Goal: Task Accomplishment & Management: Use online tool/utility

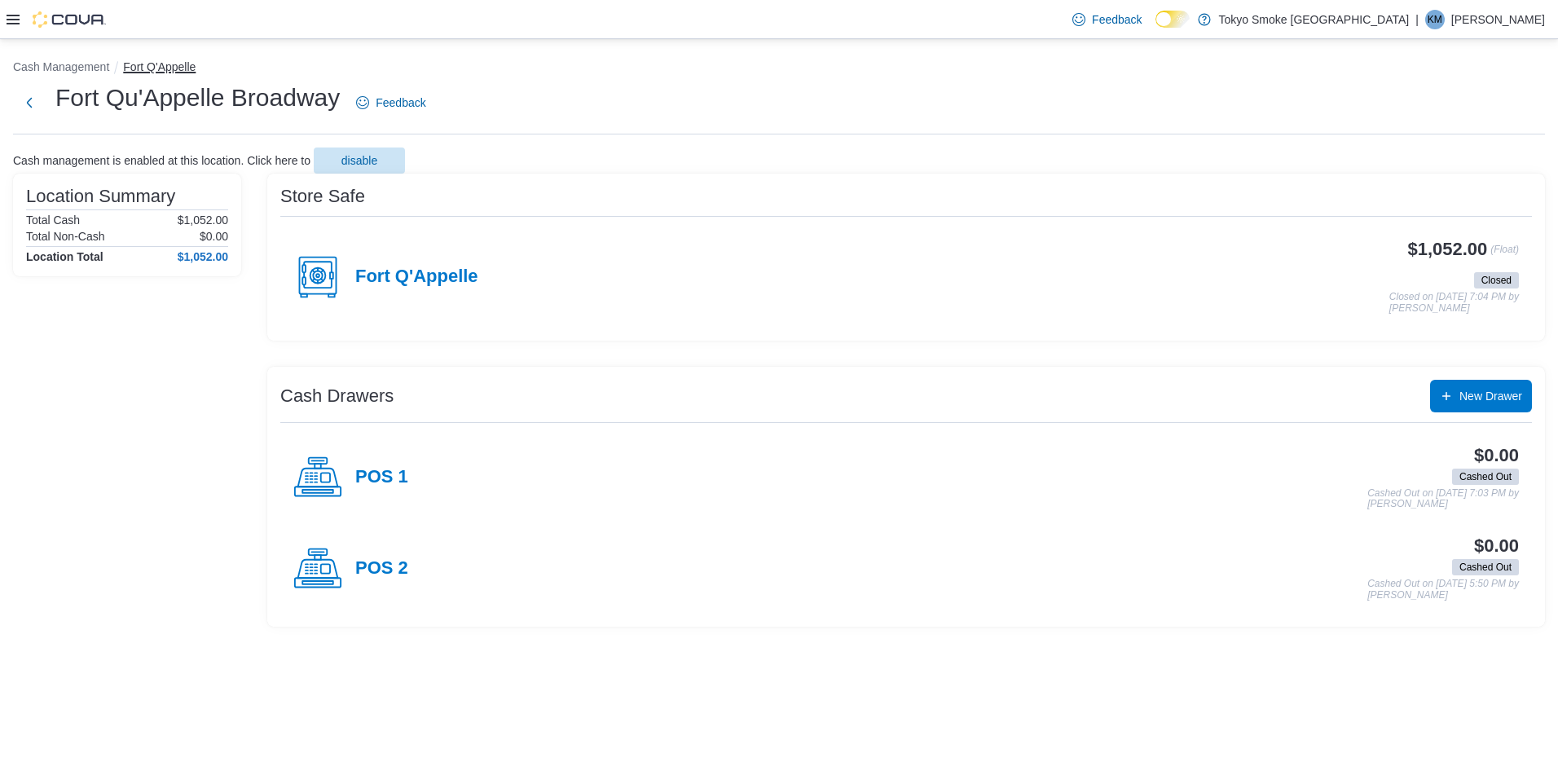
click at [163, 67] on button "Fort Q'Appelle" at bounding box center [159, 67] width 73 height 13
click at [80, 68] on button "Cash Management" at bounding box center [61, 67] width 96 height 13
click at [471, 271] on h4 "Fort Q'Appelle" at bounding box center [417, 276] width 123 height 21
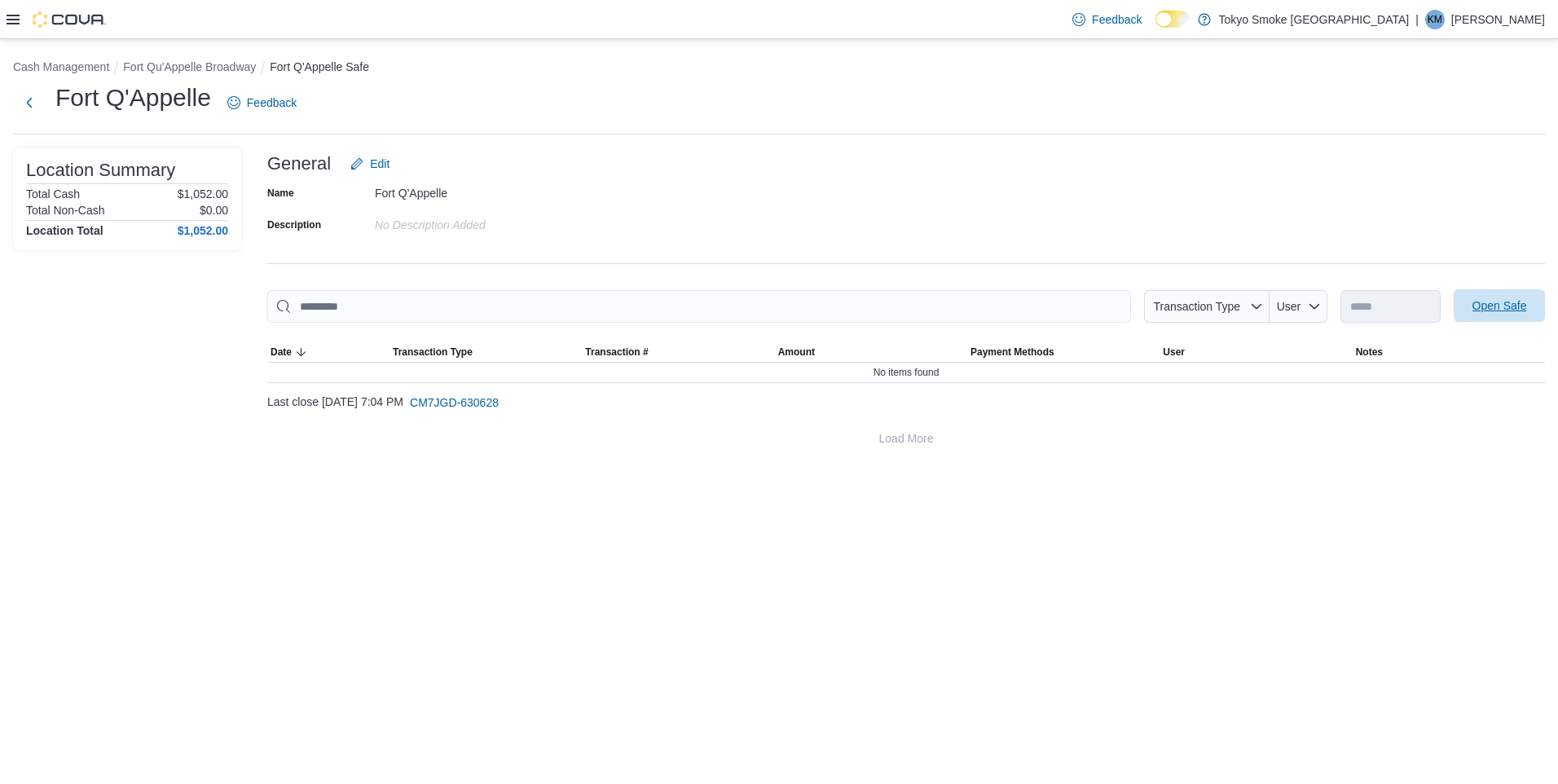
click at [1487, 305] on span "Open Safe" at bounding box center [1499, 305] width 55 height 16
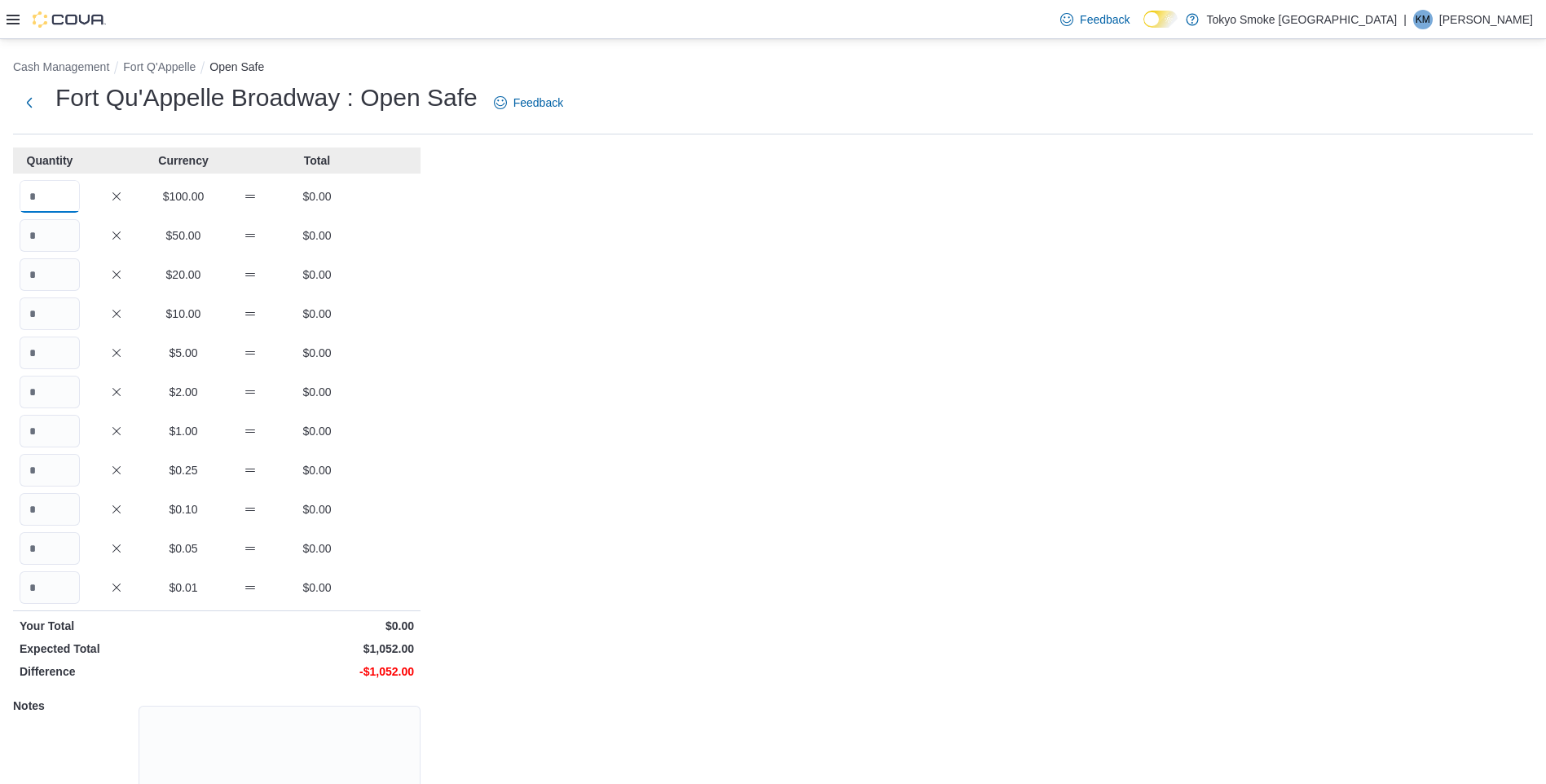
click at [57, 203] on input "Quantity" at bounding box center [50, 197] width 61 height 33
type input "*"
type input "**"
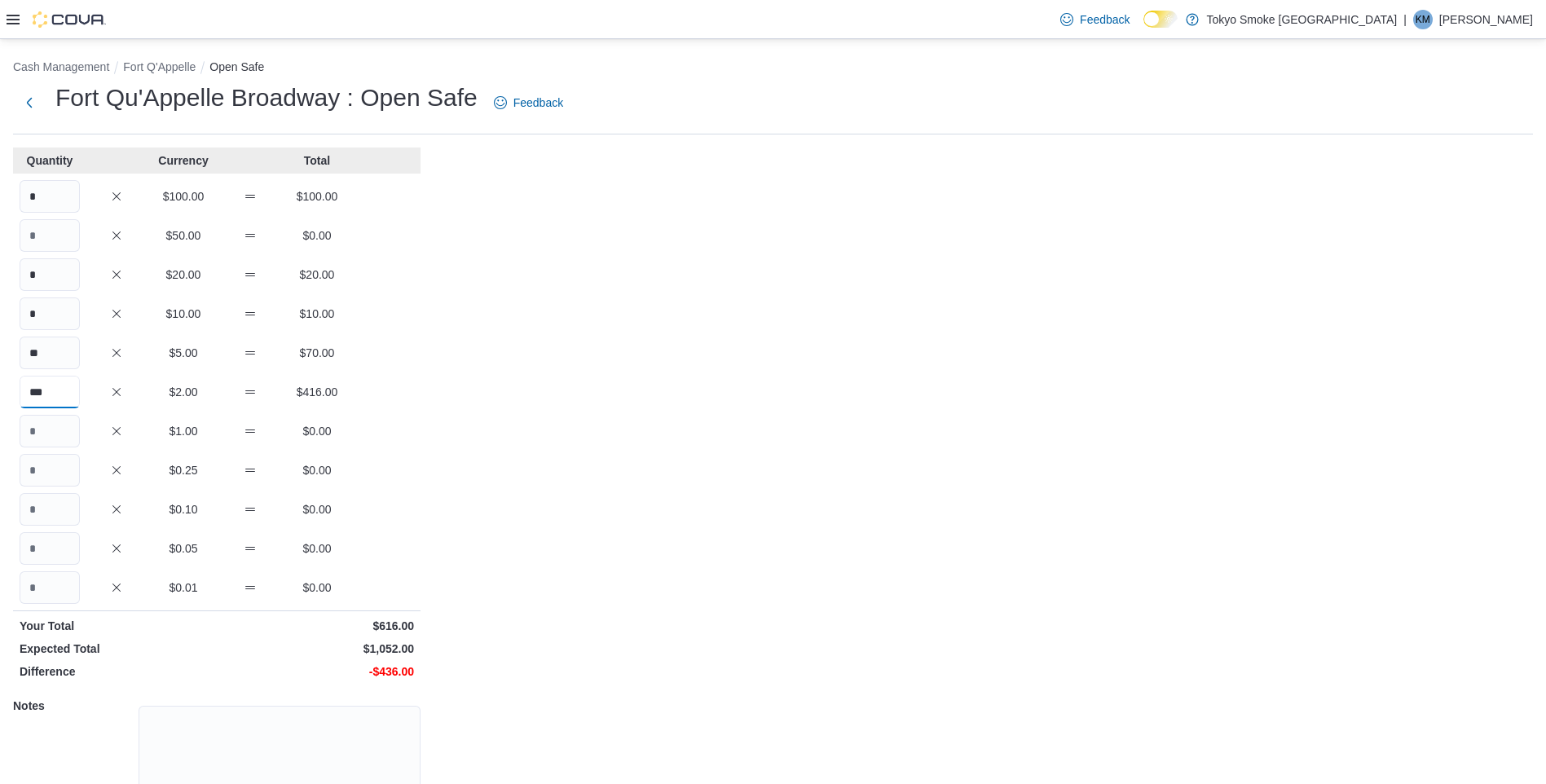
type input "***"
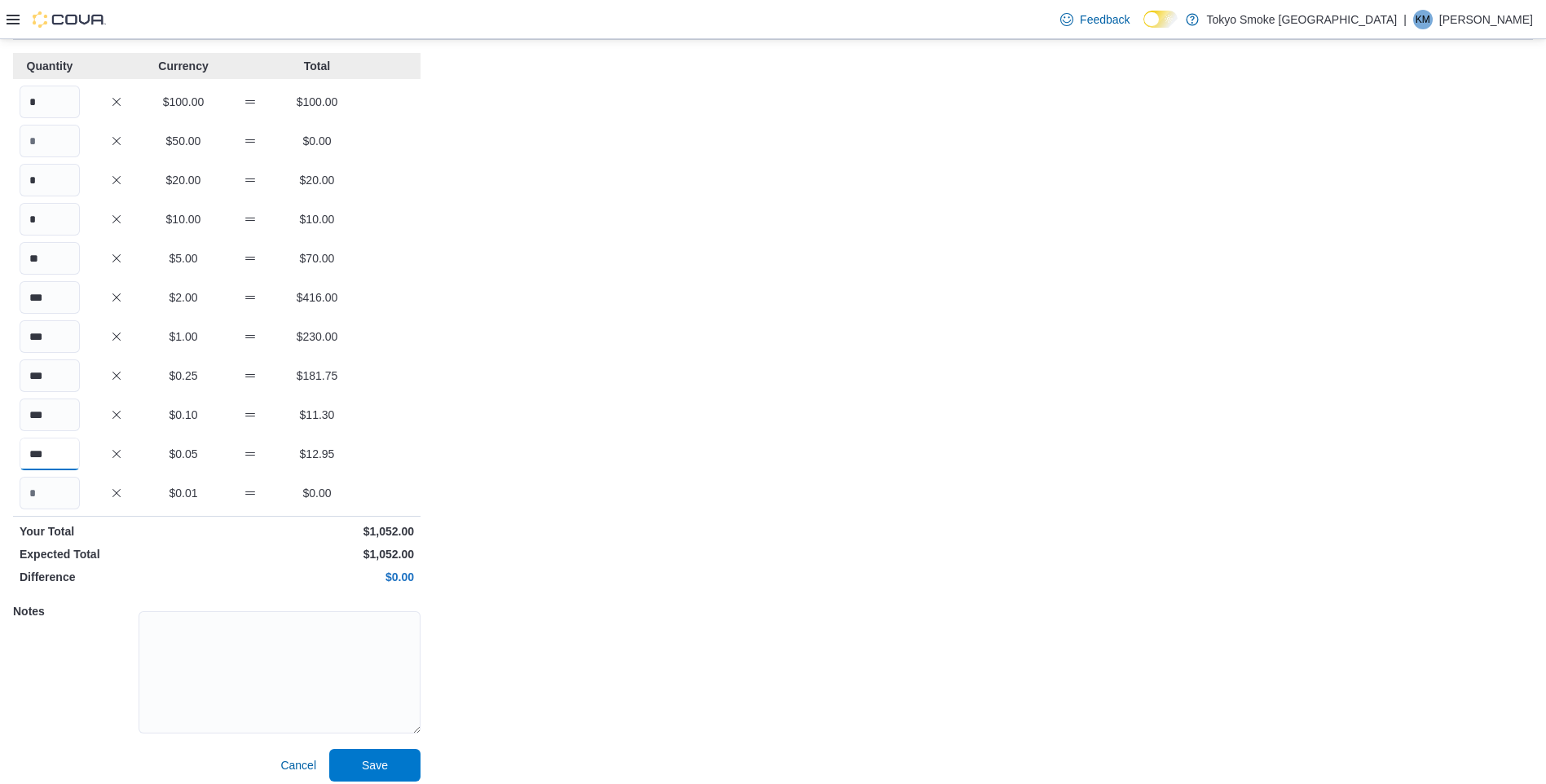
scroll to position [105, 0]
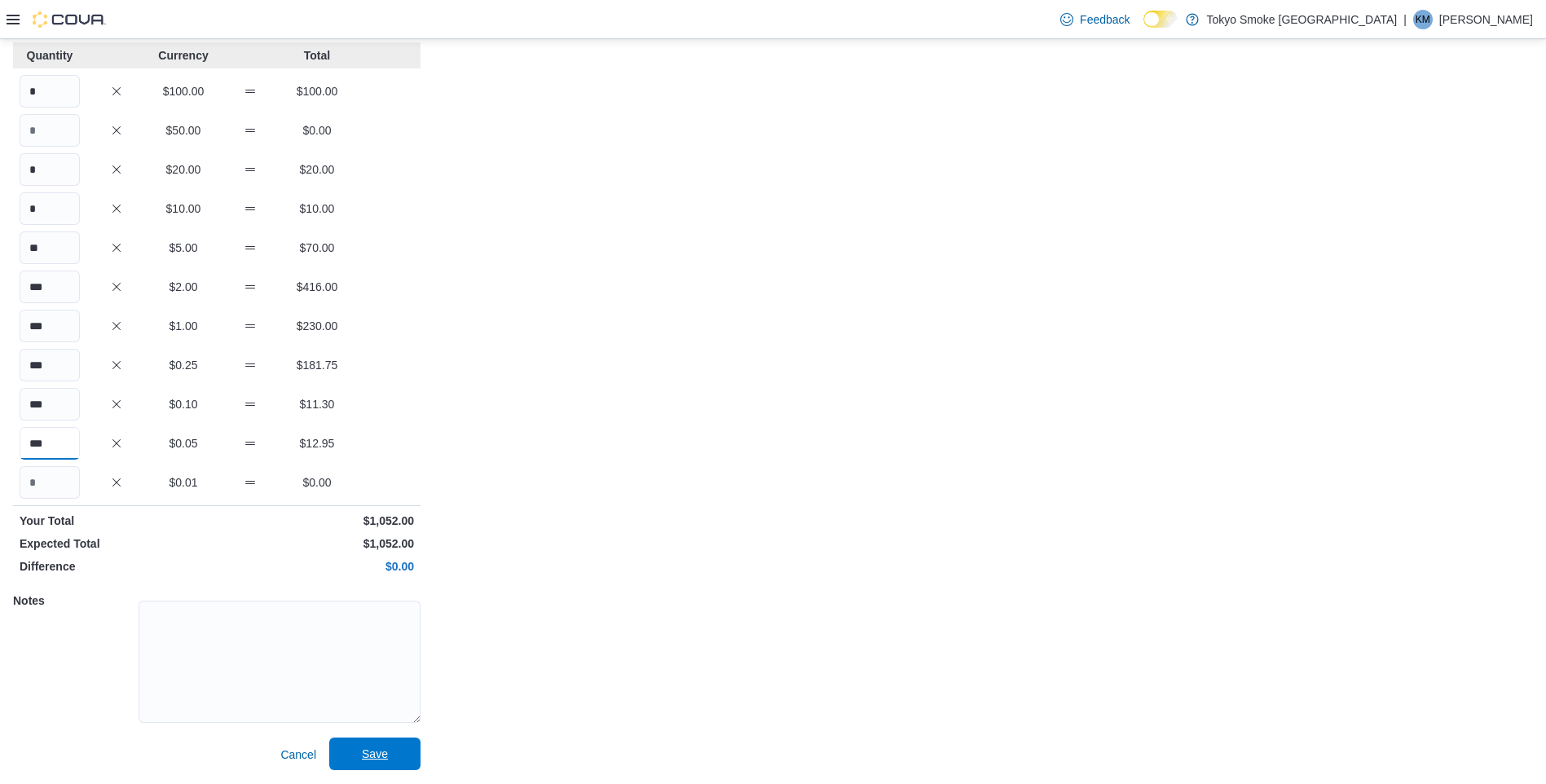
type input "***"
click at [379, 752] on span "Save" at bounding box center [375, 753] width 26 height 16
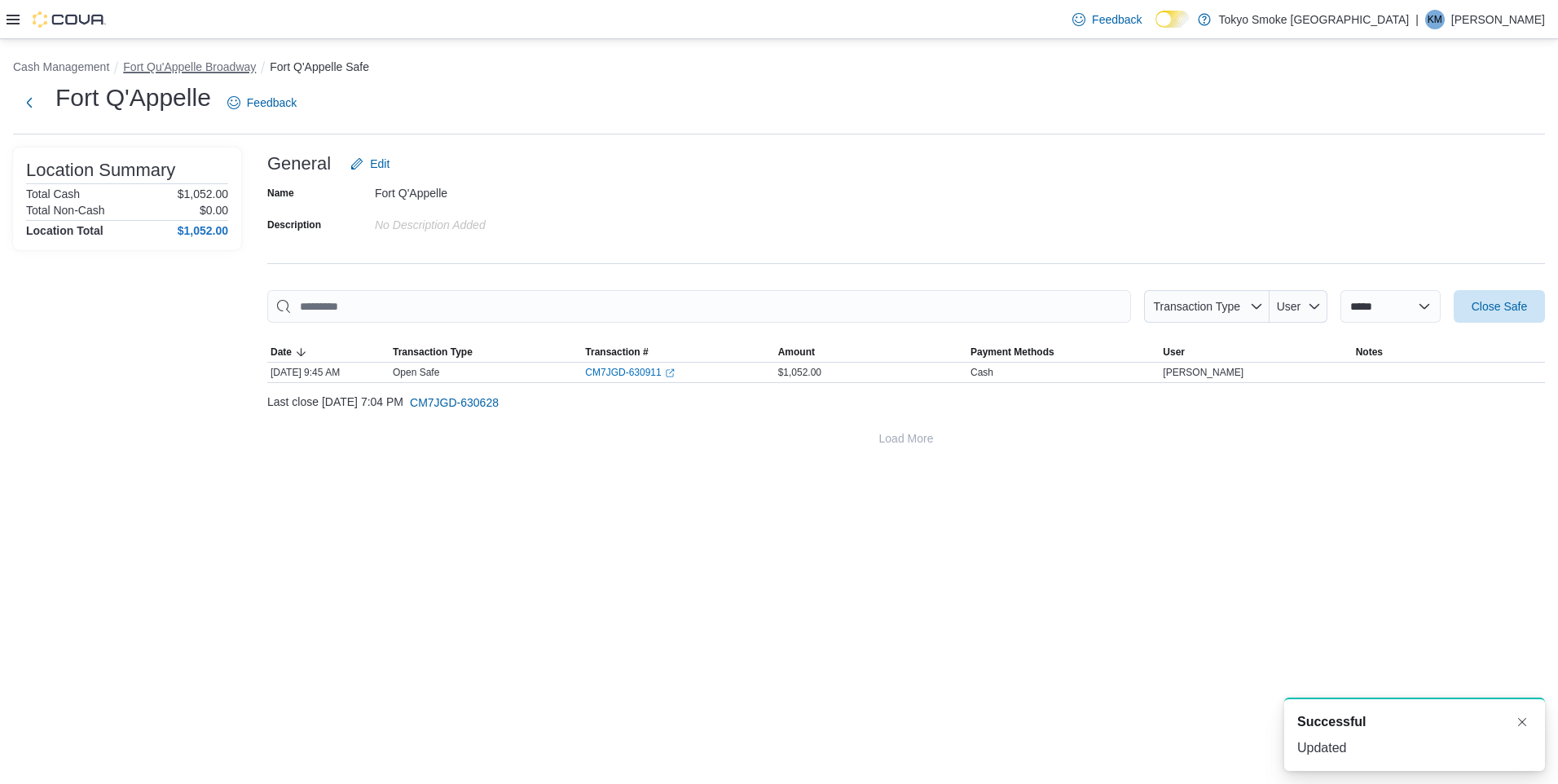
click at [242, 71] on button "Fort Qu'Appelle Broadway" at bounding box center [189, 67] width 133 height 13
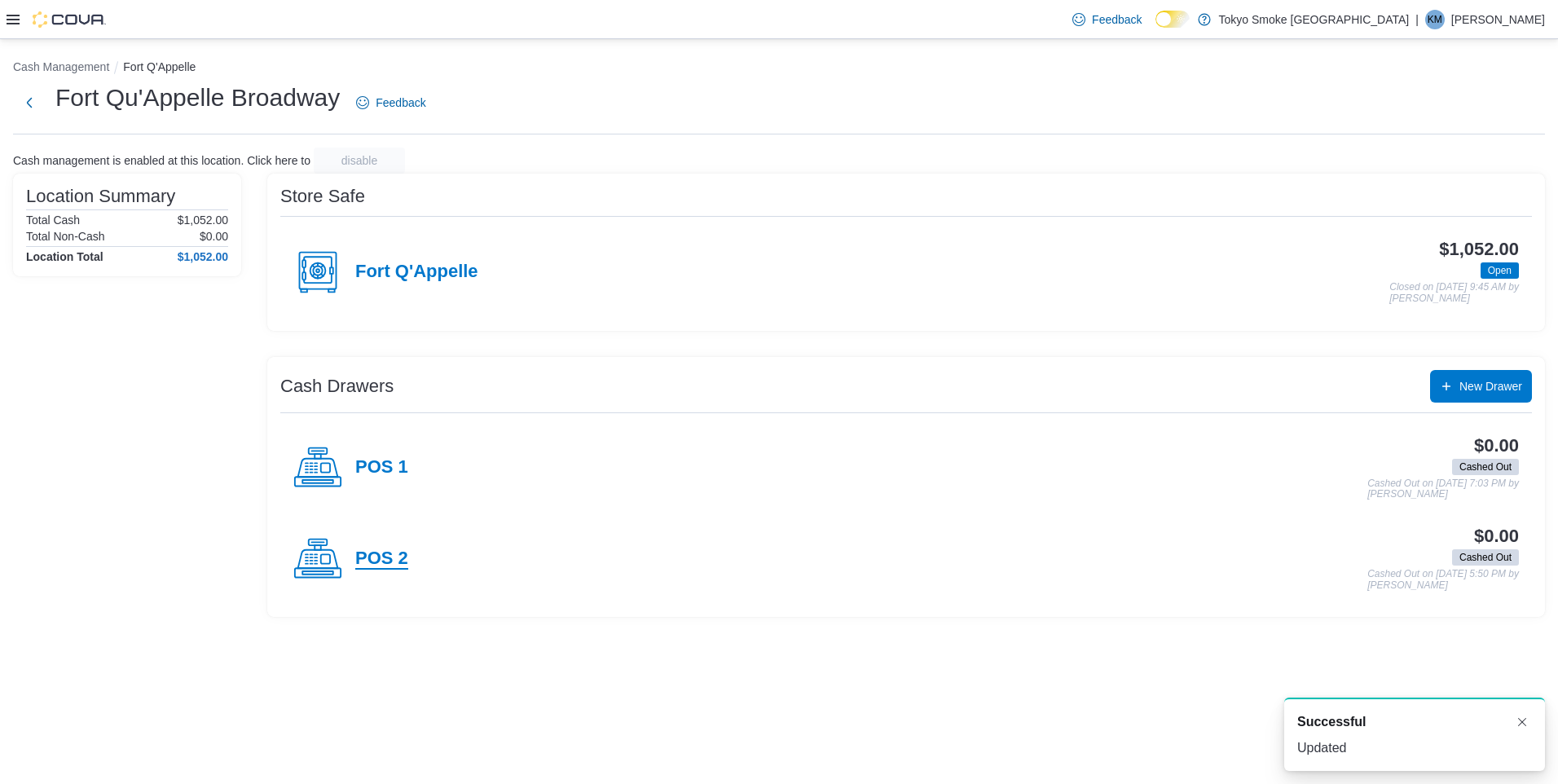
click at [374, 567] on h4 "POS 2" at bounding box center [381, 559] width 53 height 21
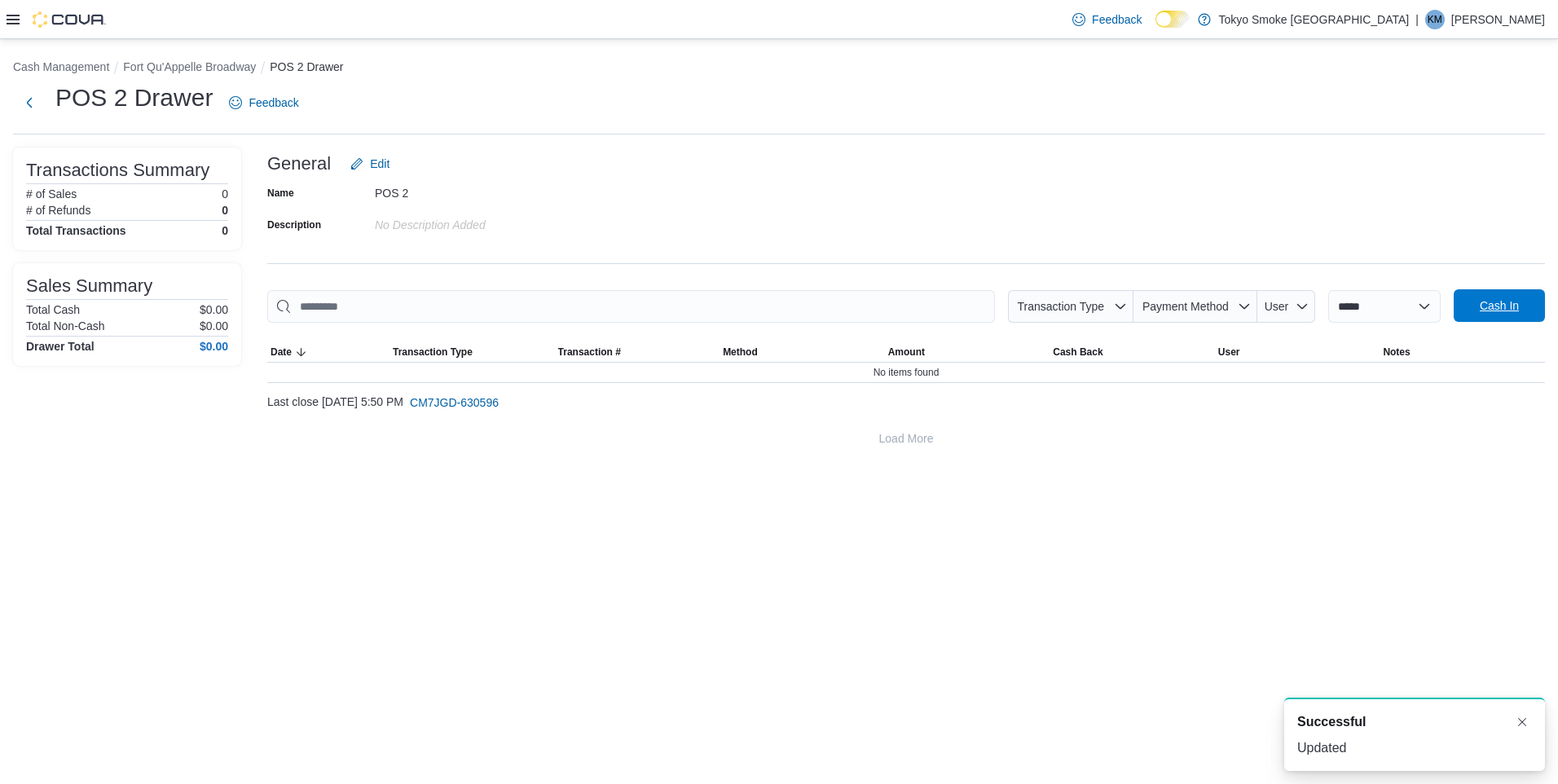
click at [1466, 308] on span "Cash In" at bounding box center [1499, 306] width 72 height 33
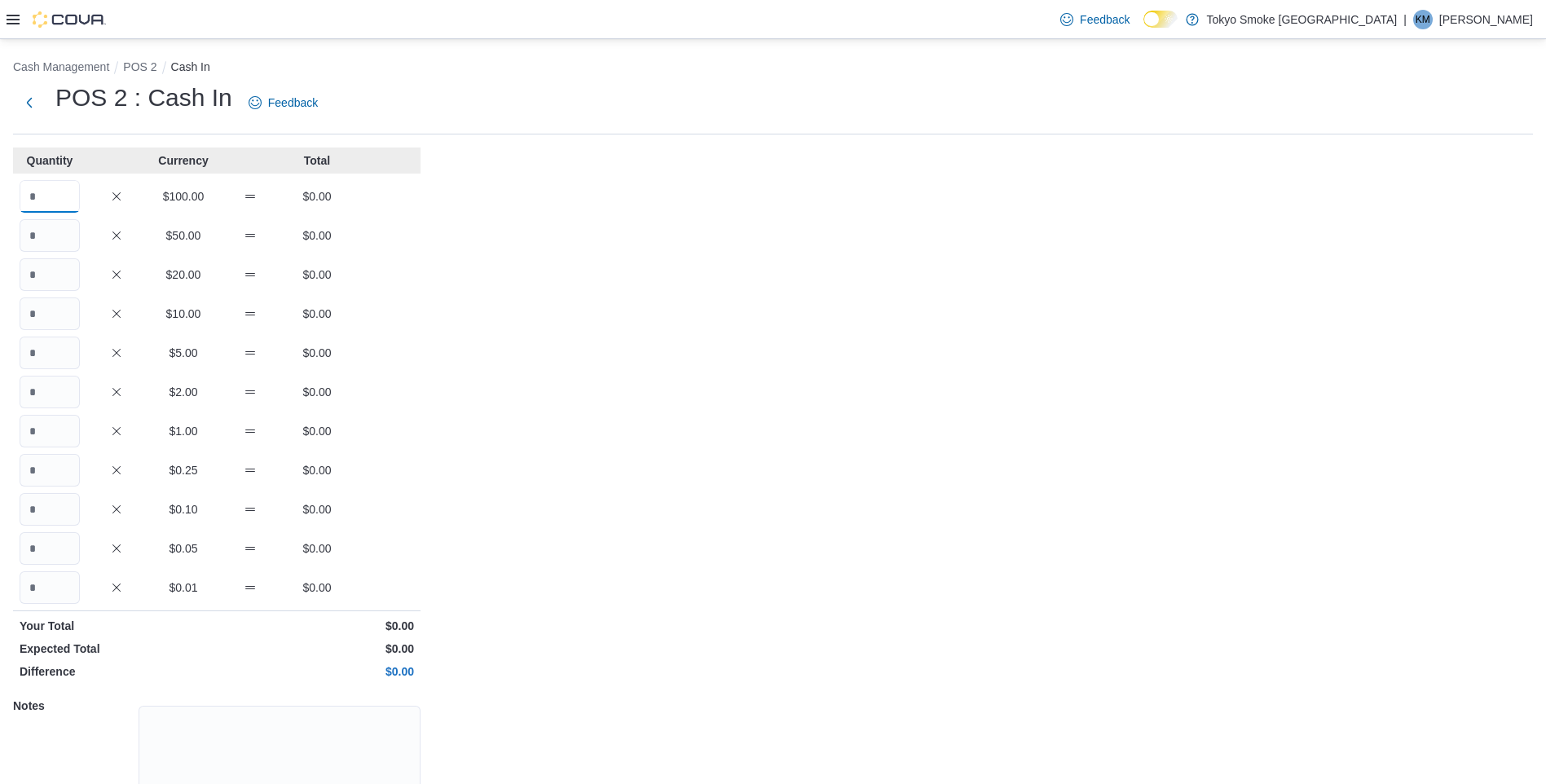
click at [64, 191] on input "Quantity" at bounding box center [50, 197] width 61 height 33
type input "*"
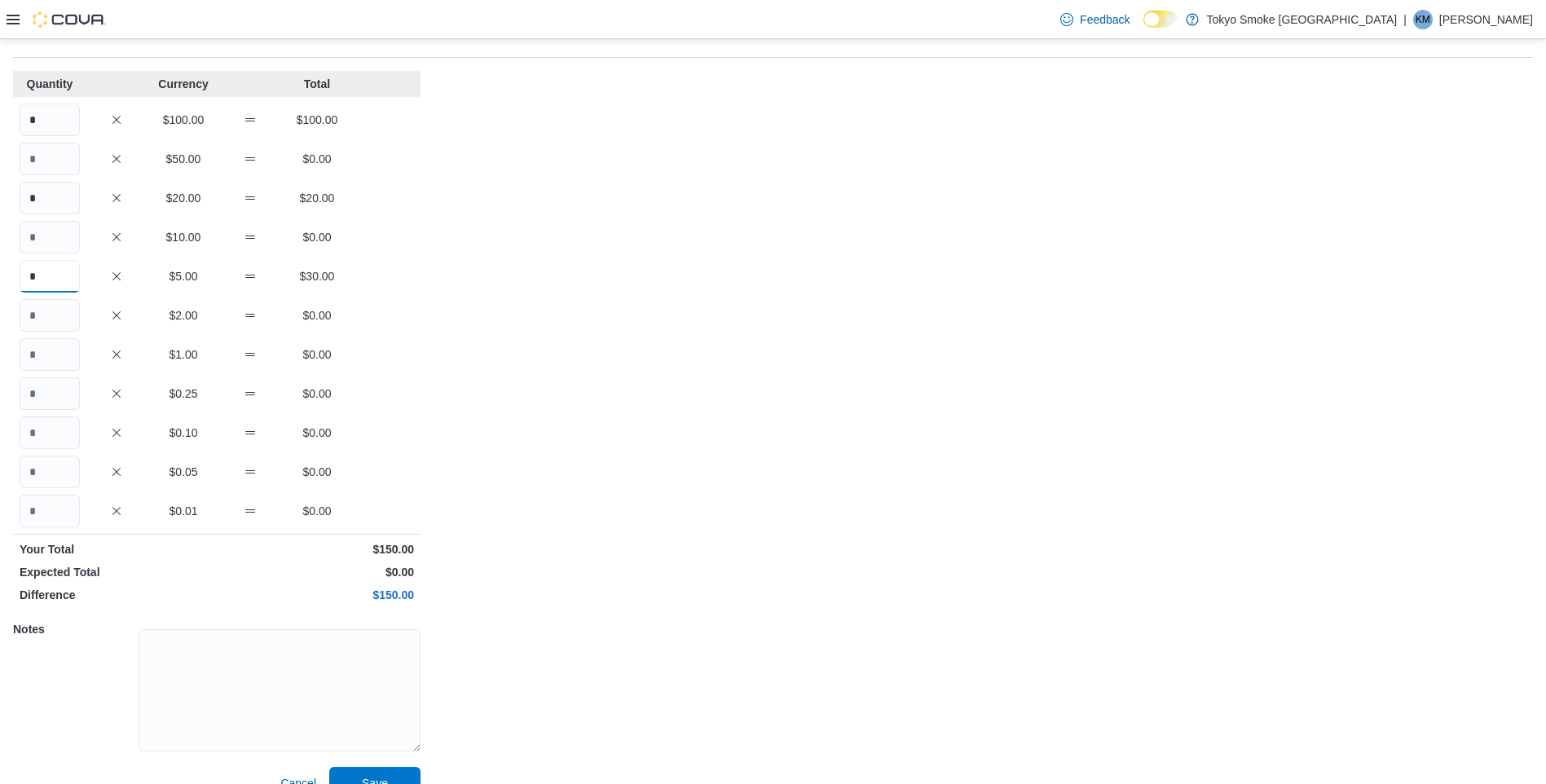
scroll to position [105, 0]
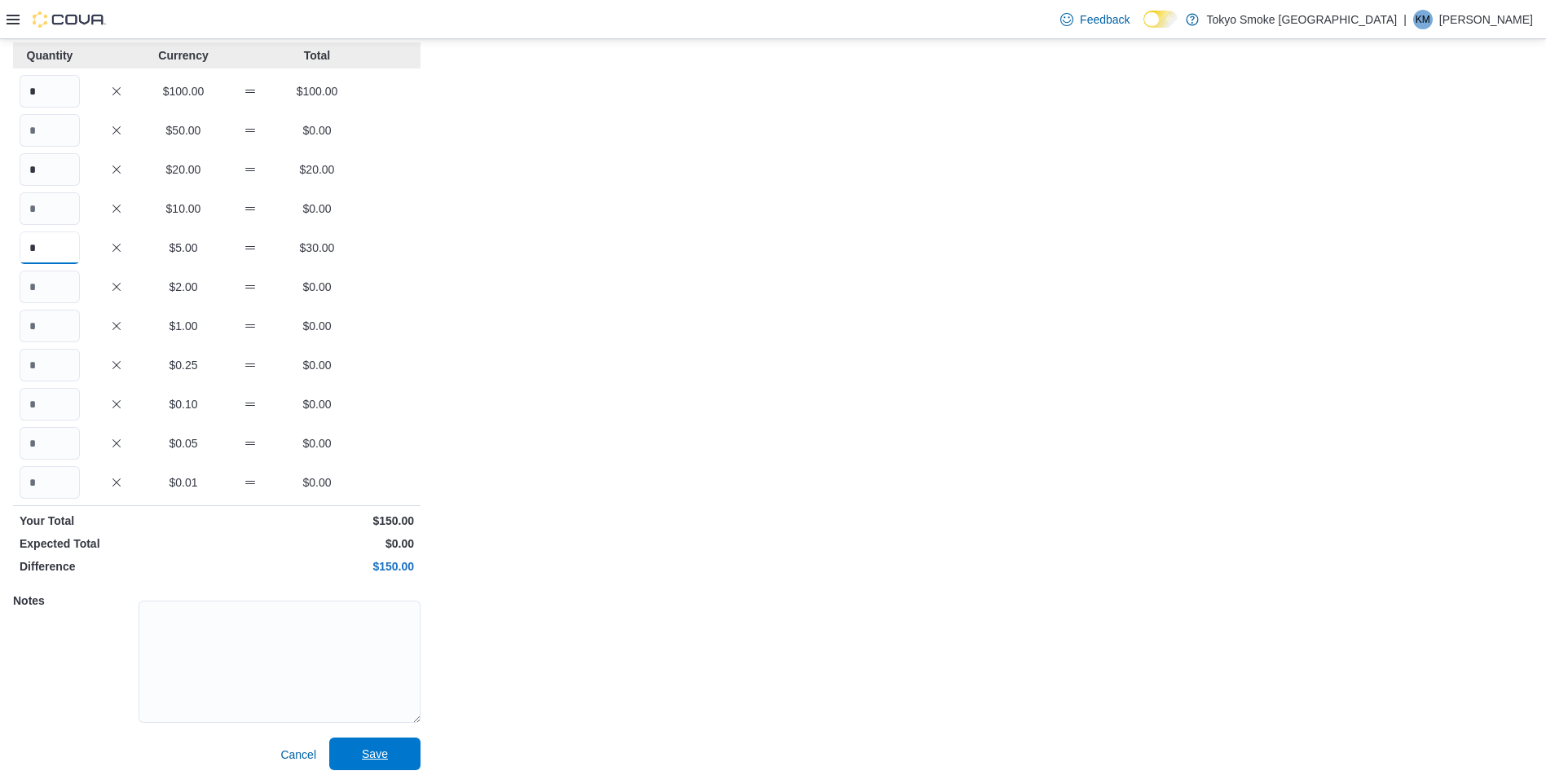
type input "*"
click at [380, 761] on span "Save" at bounding box center [375, 753] width 26 height 16
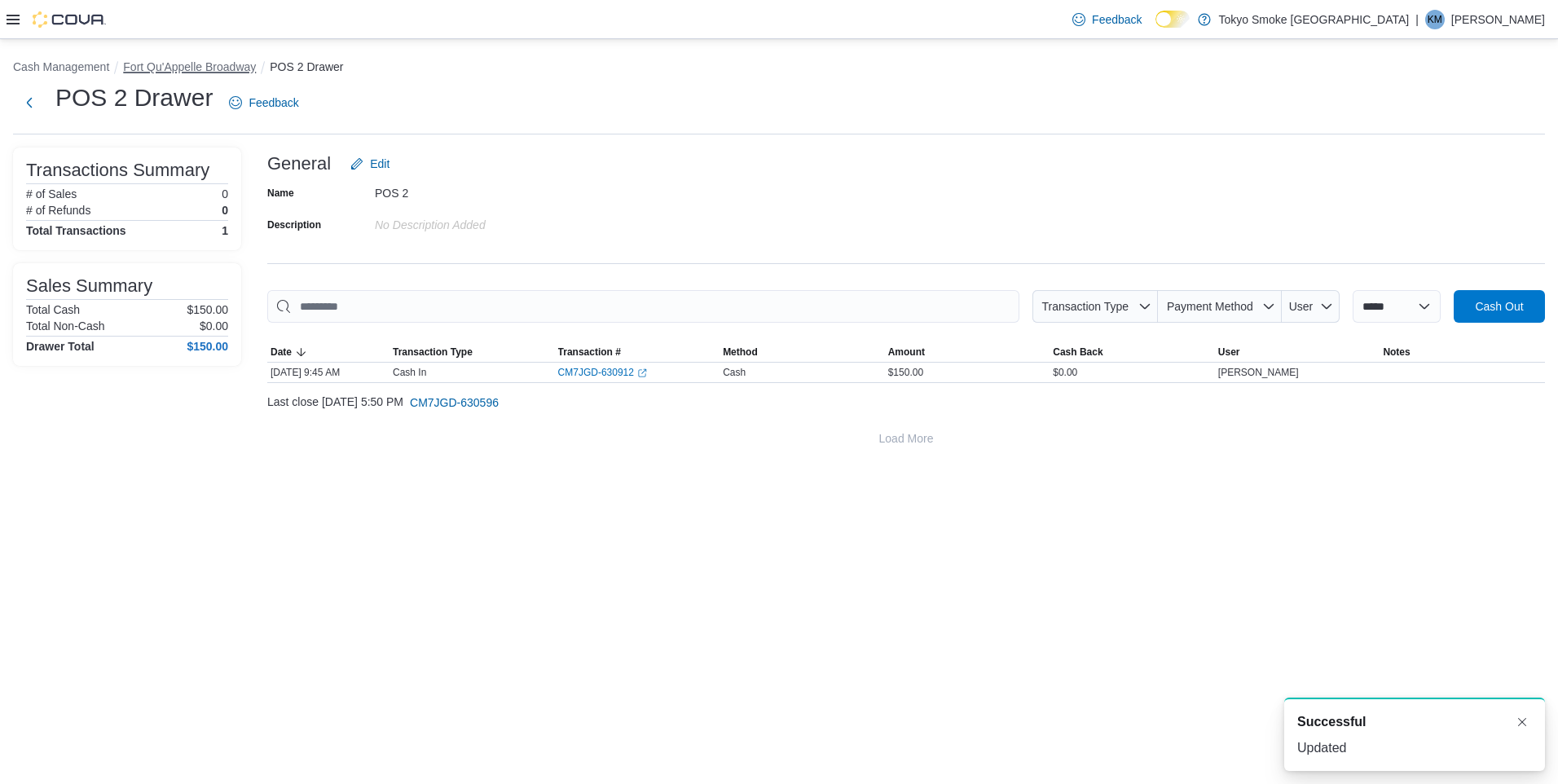
click at [228, 66] on button "Fort Qu'Appelle Broadway" at bounding box center [189, 67] width 133 height 13
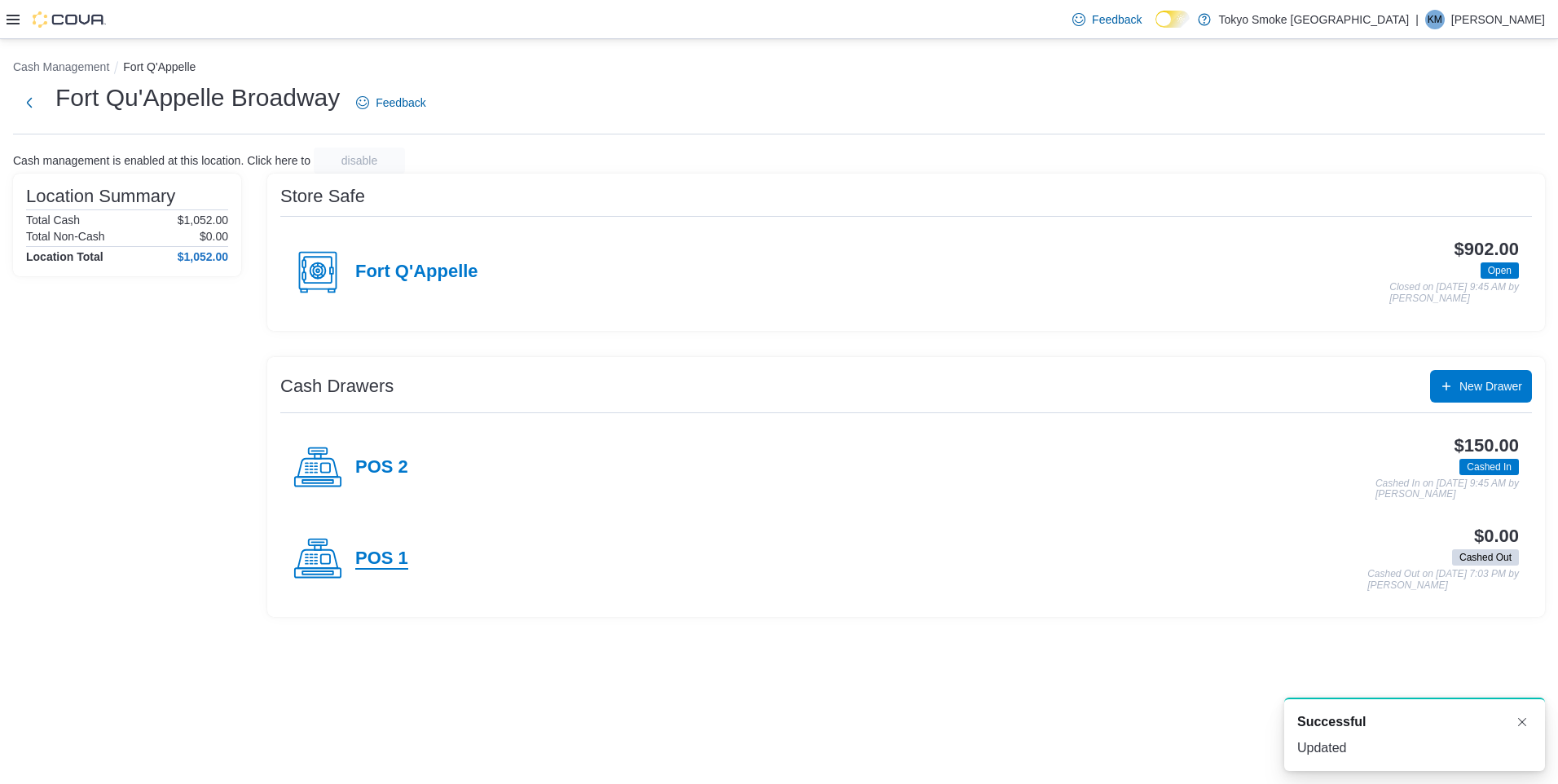
click at [393, 555] on h4 "POS 1" at bounding box center [381, 559] width 53 height 21
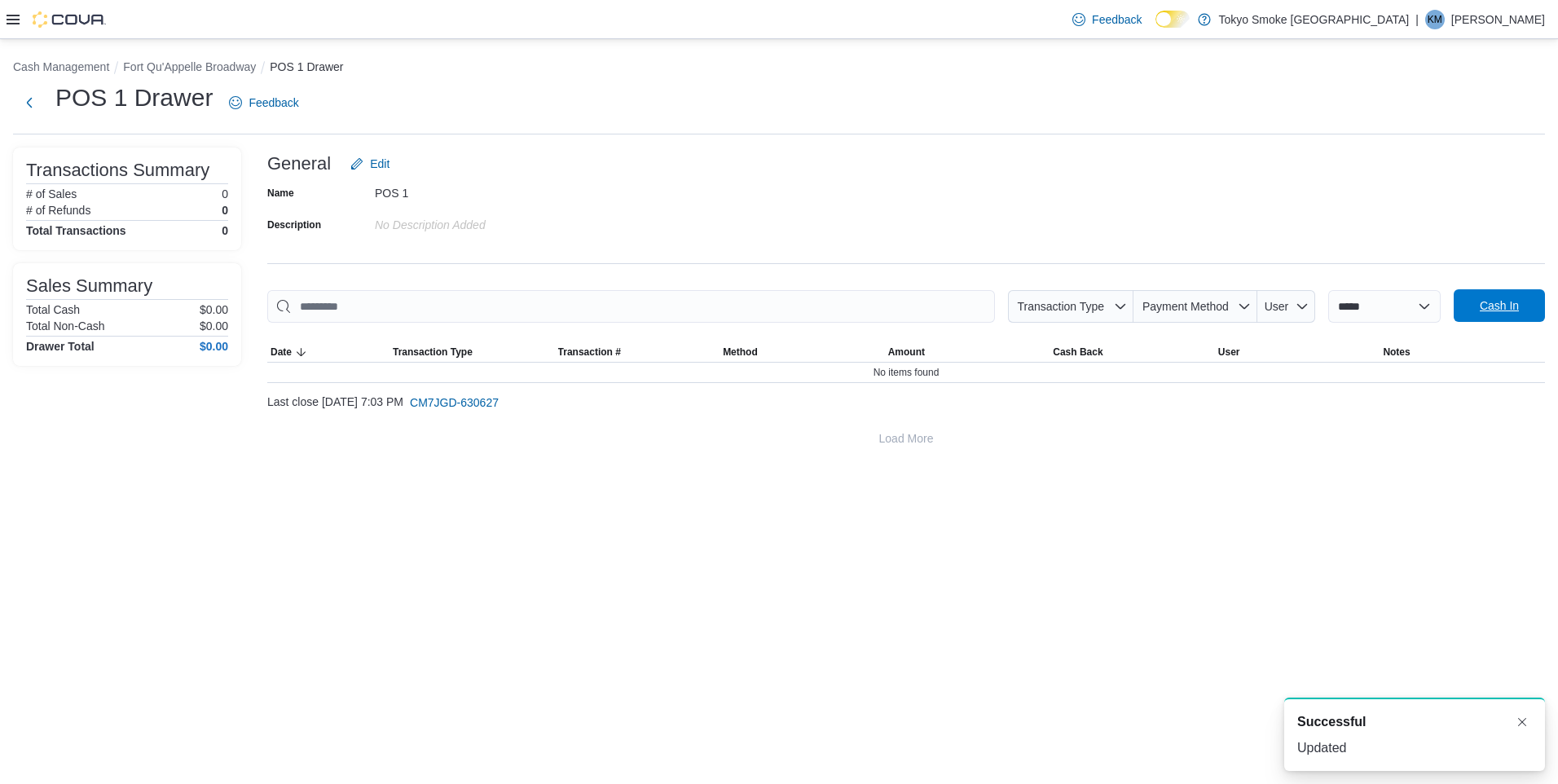
click at [1460, 308] on button "Cash In" at bounding box center [1499, 306] width 91 height 33
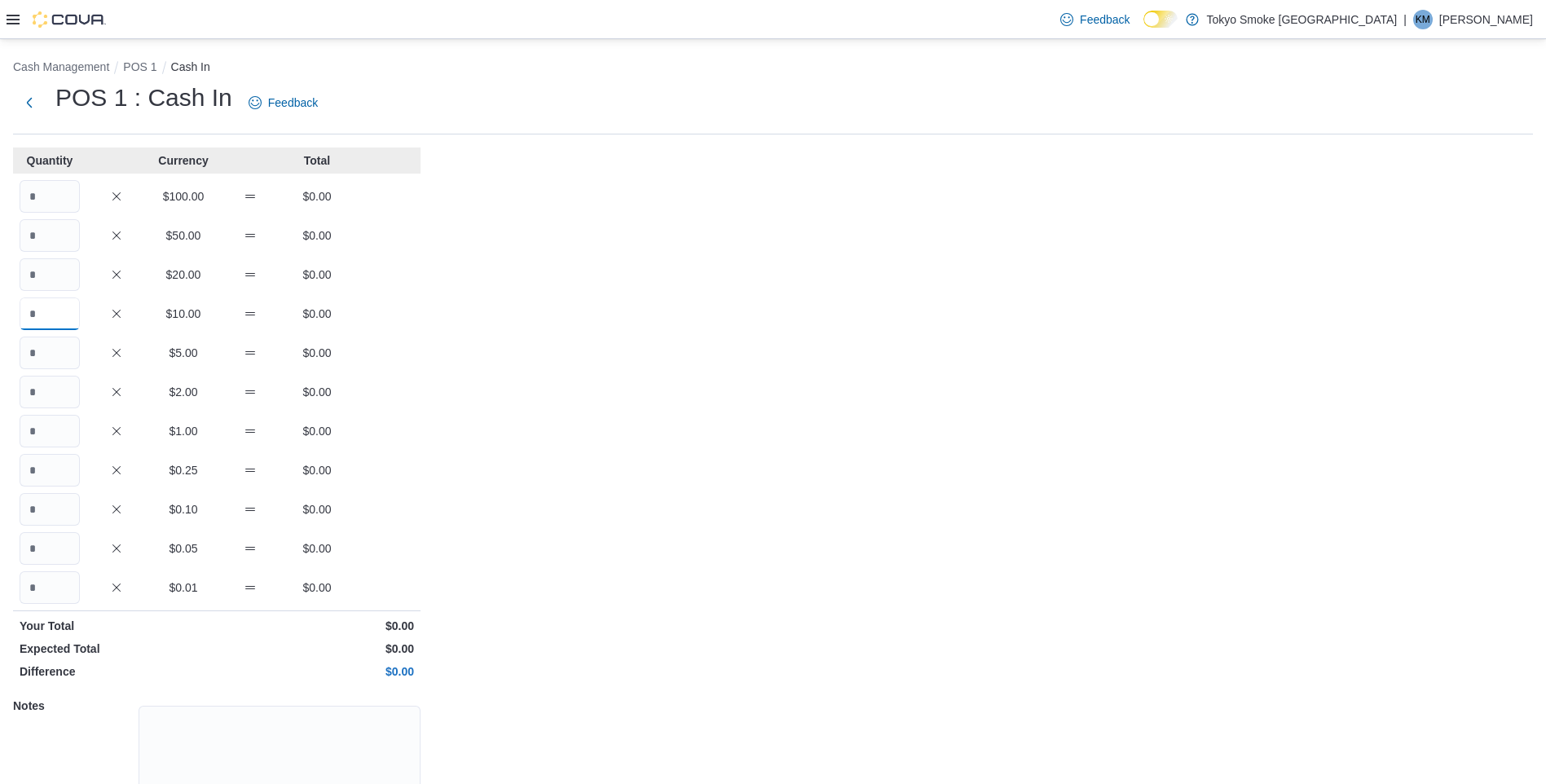
click at [74, 321] on input "Quantity" at bounding box center [50, 314] width 61 height 33
type input "*"
type input "**"
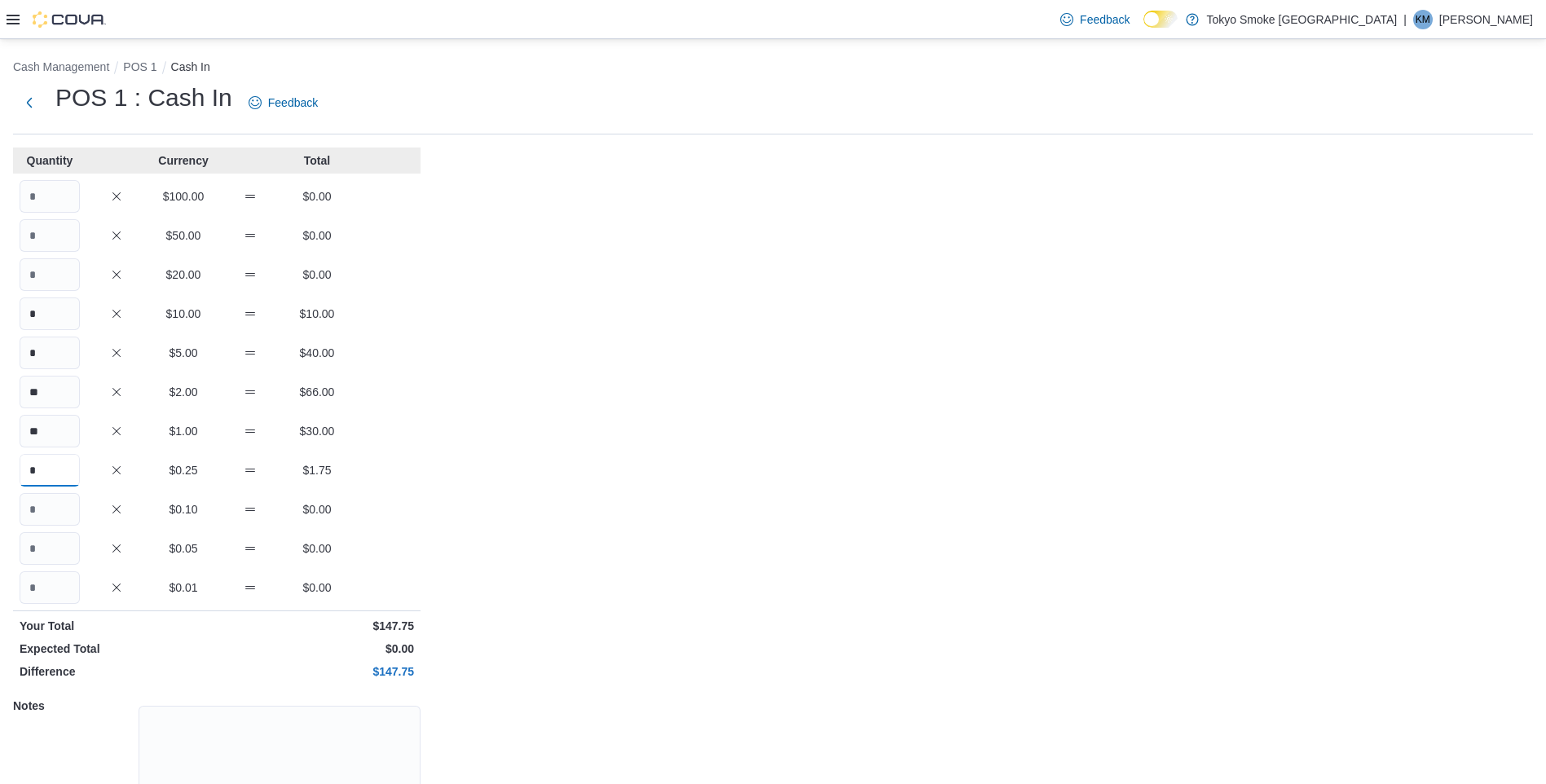
type input "*"
type input "**"
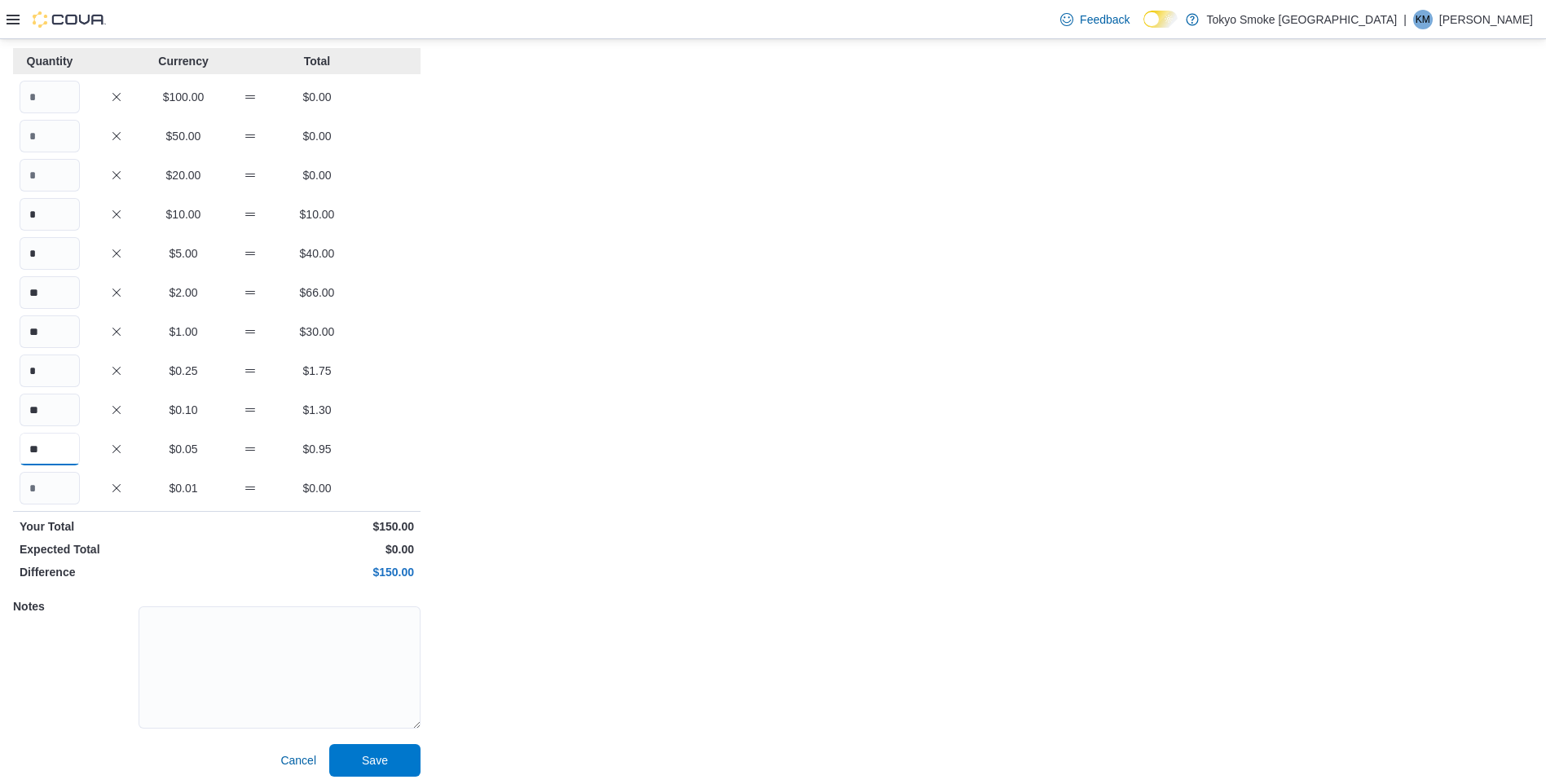
scroll to position [102, 0]
type input "**"
click at [403, 742] on span "Save" at bounding box center [374, 757] width 72 height 33
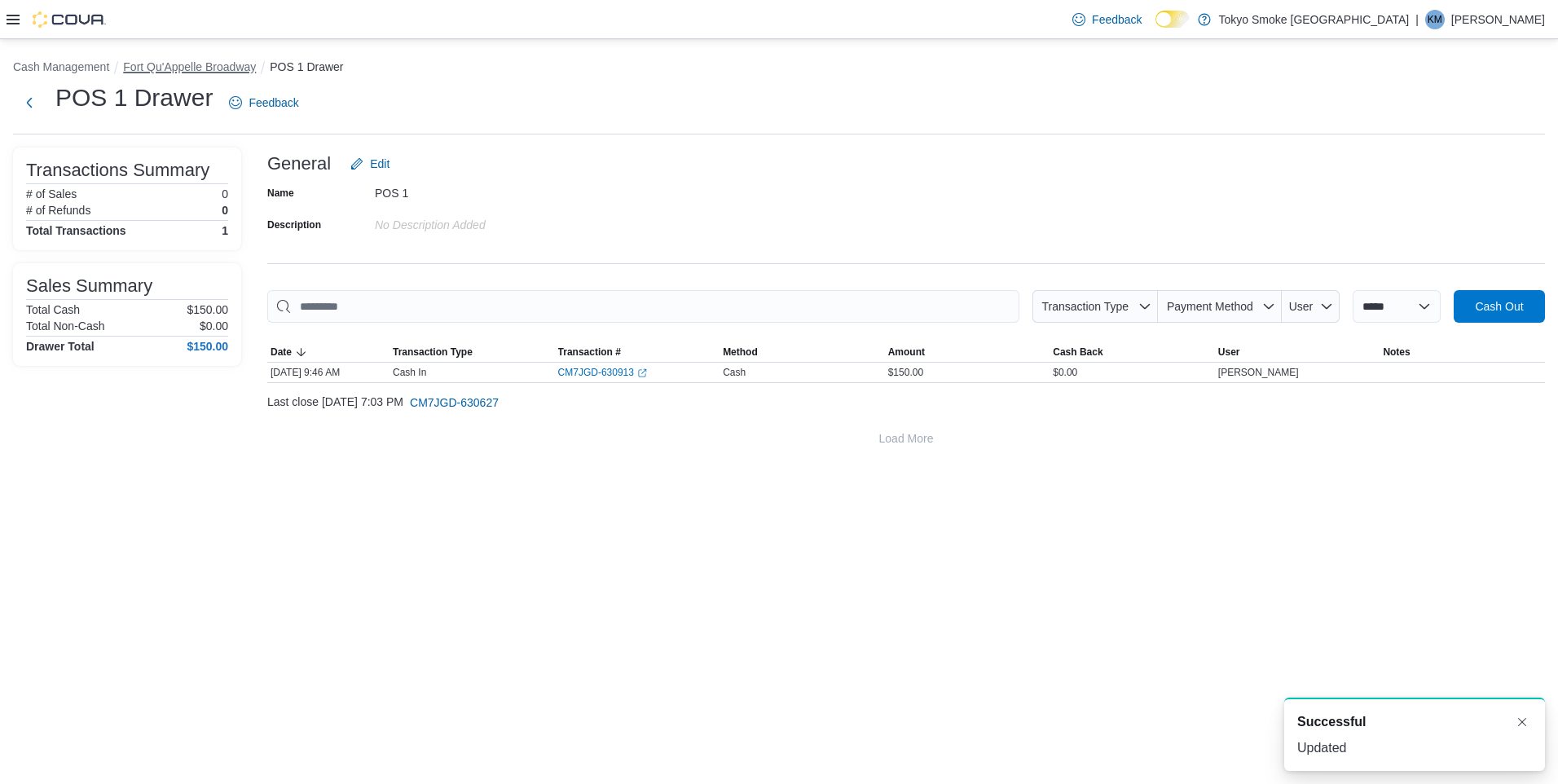
click at [246, 66] on button "Fort Qu'Appelle Broadway" at bounding box center [189, 67] width 133 height 13
